Goal: Task Accomplishment & Management: Complete application form

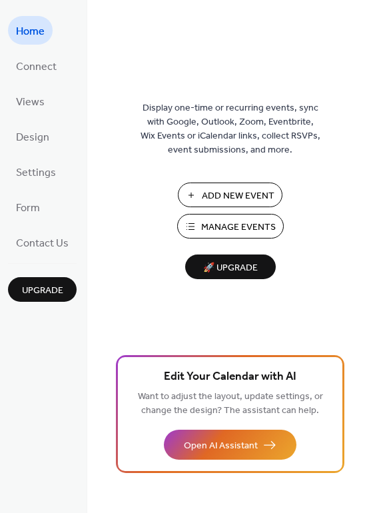
click at [253, 191] on span "Add New Event" at bounding box center [238, 196] width 73 height 14
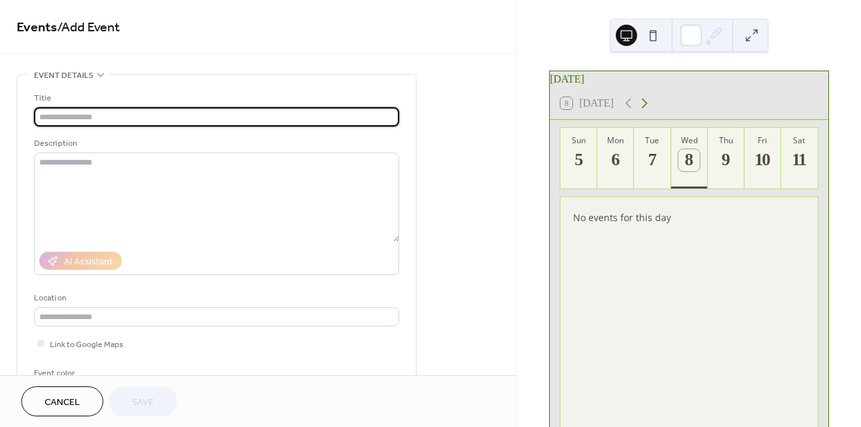
click at [644, 108] on icon at bounding box center [645, 104] width 6 height 10
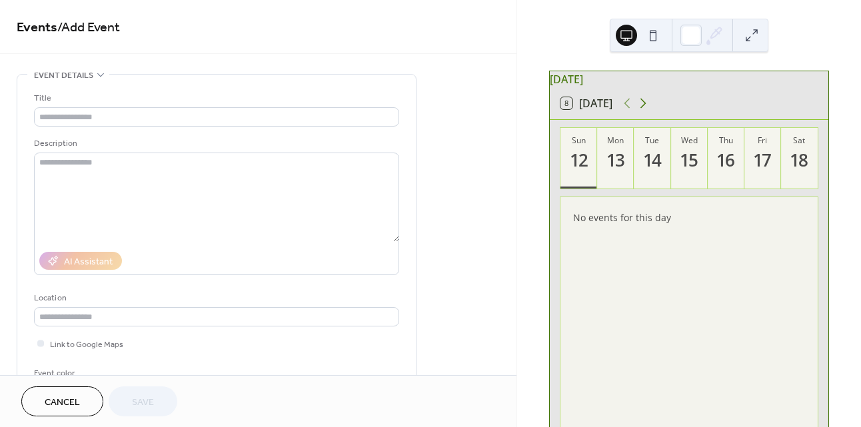
click at [644, 108] on icon at bounding box center [644, 104] width 6 height 10
click at [797, 165] on div "25" at bounding box center [800, 160] width 22 height 22
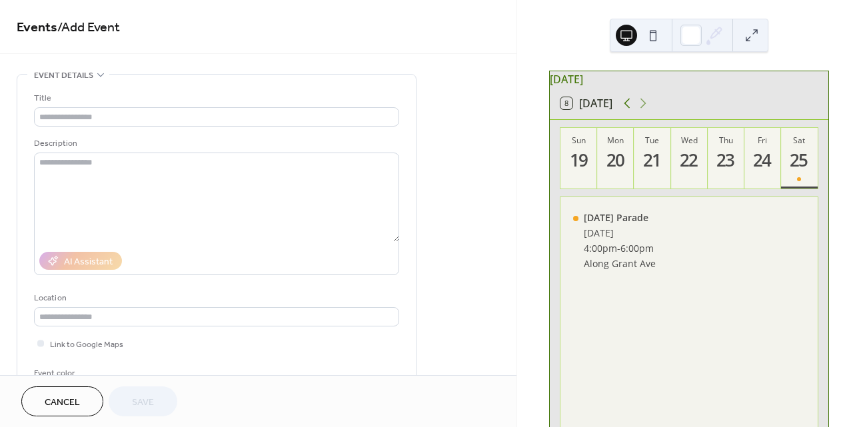
click at [630, 110] on icon at bounding box center [627, 103] width 16 height 16
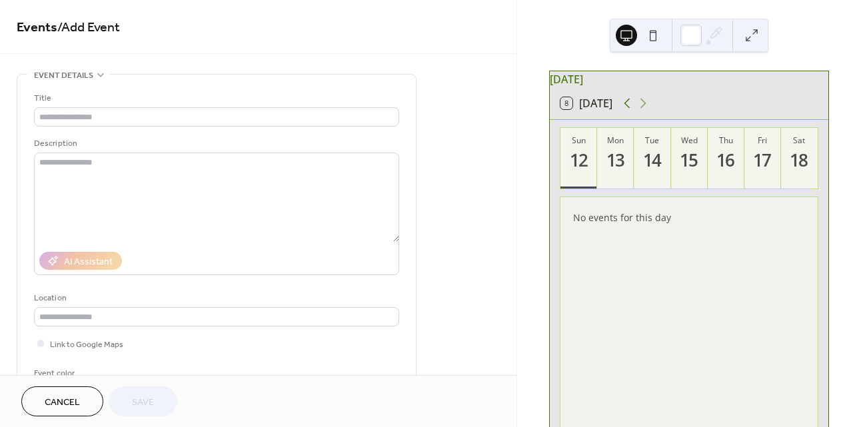
click at [630, 109] on icon at bounding box center [627, 103] width 16 height 16
click at [647, 107] on icon at bounding box center [643, 103] width 16 height 16
click at [614, 171] on div "13" at bounding box center [616, 160] width 22 height 22
drag, startPoint x: 667, startPoint y: 224, endPoint x: 573, endPoint y: 225, distance: 94.7
click at [573, 225] on div "No events for this day" at bounding box center [690, 217] width 254 height 31
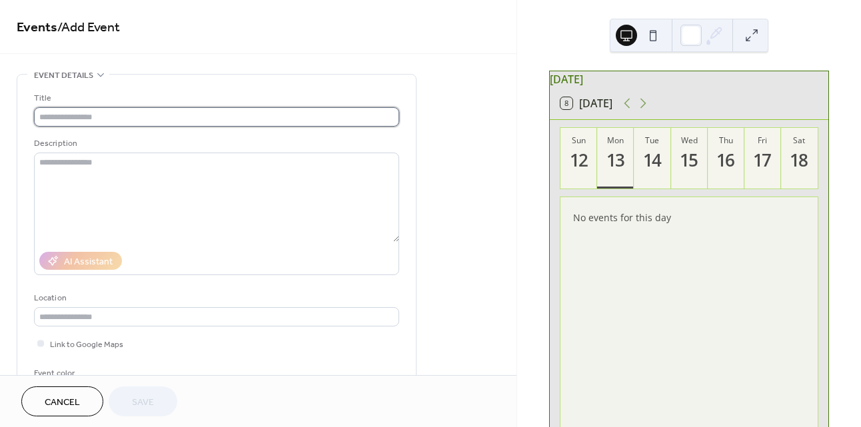
click at [160, 118] on input "text" at bounding box center [216, 116] width 365 height 19
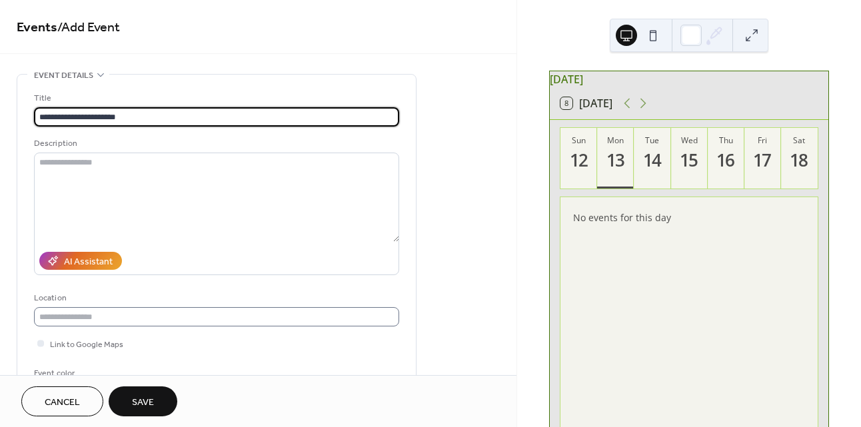
type input "**********"
click at [159, 313] on input "text" at bounding box center [216, 316] width 365 height 19
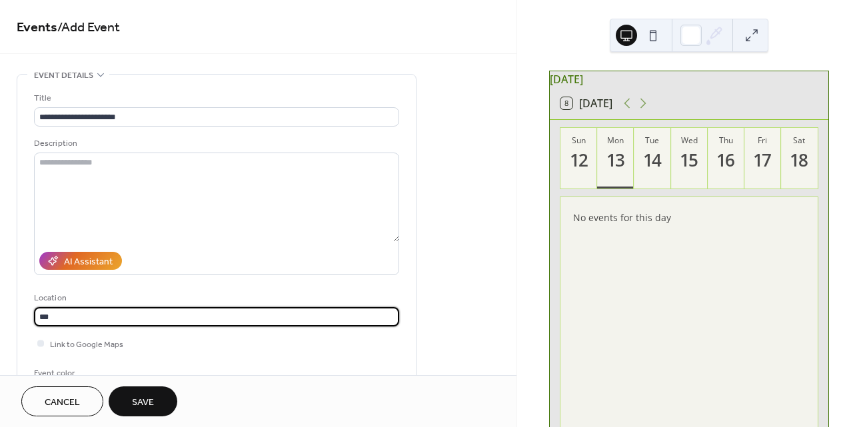
scroll to position [1, 0]
type input "***"
click at [143, 391] on button "Save" at bounding box center [143, 402] width 69 height 30
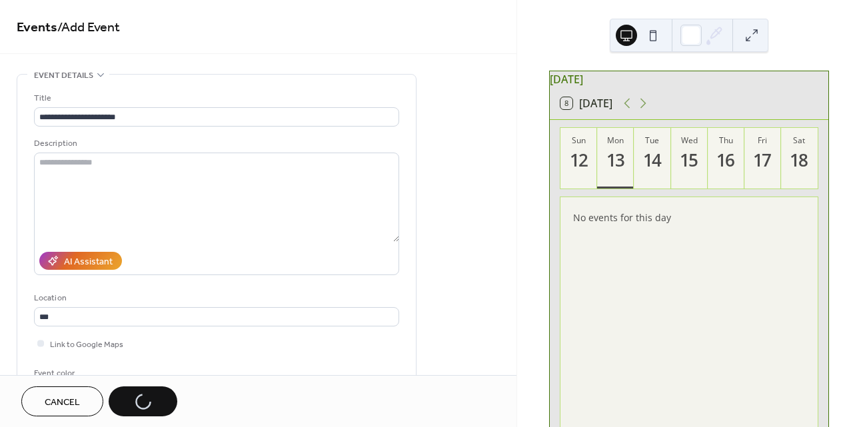
scroll to position [0, 0]
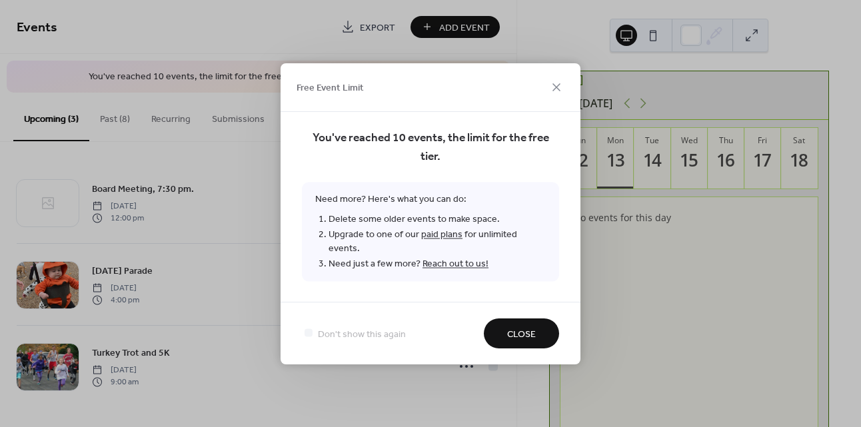
click at [524, 327] on span "Close" at bounding box center [521, 334] width 29 height 14
